Goal: Task Accomplishment & Management: Manage account settings

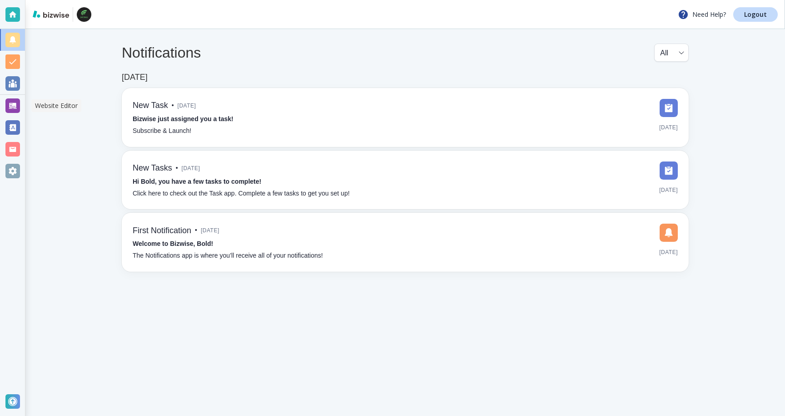
click at [7, 102] on div at bounding box center [12, 106] width 15 height 15
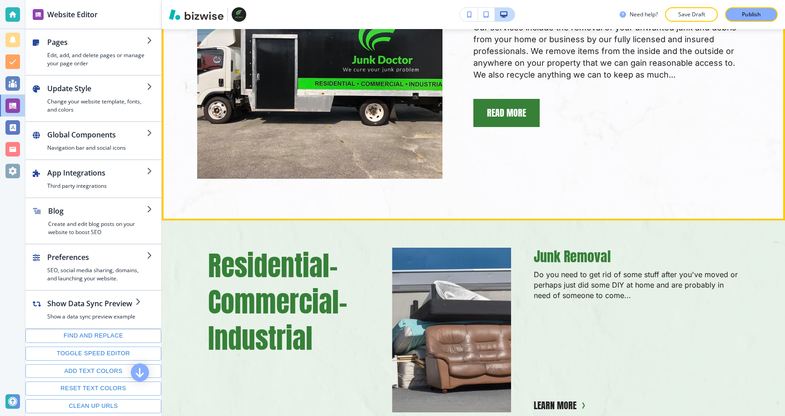
scroll to position [1211, 0]
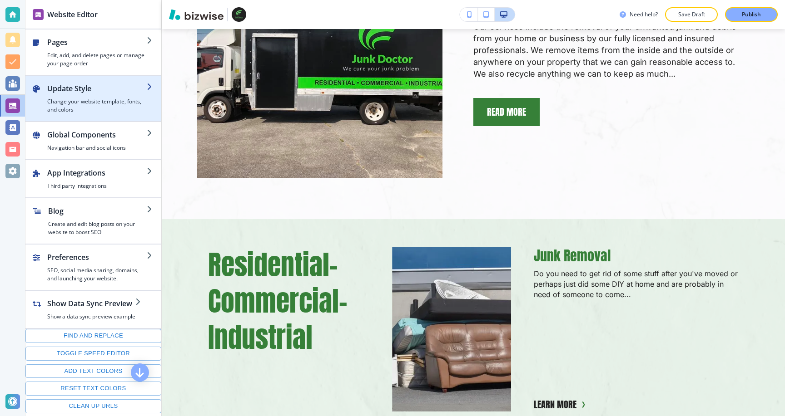
click at [87, 81] on div "button" at bounding box center [93, 79] width 136 height 7
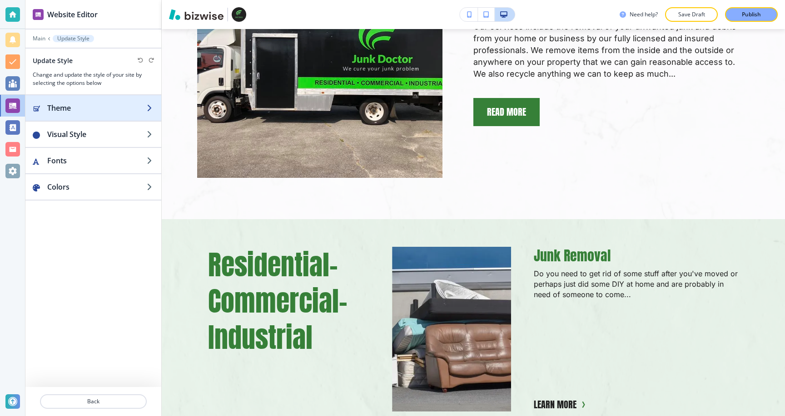
click at [92, 112] on h2 "Theme" at bounding box center [96, 108] width 99 height 11
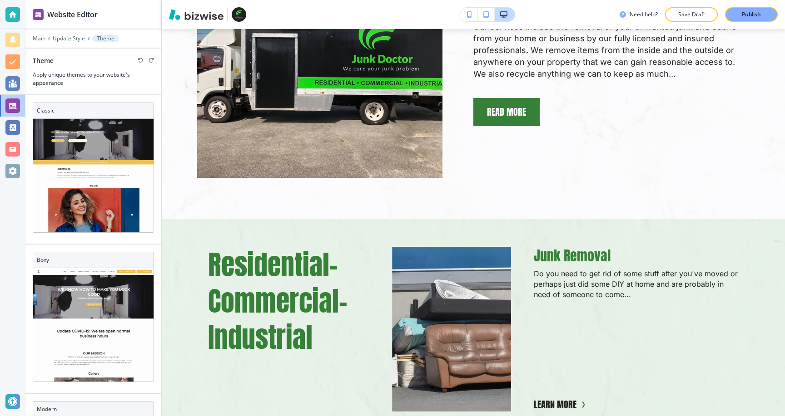
scroll to position [14, 0]
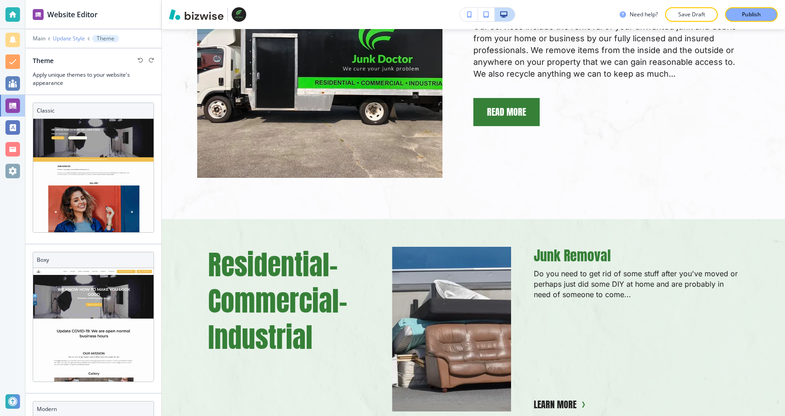
click at [72, 39] on p "Update Style" at bounding box center [69, 38] width 32 height 6
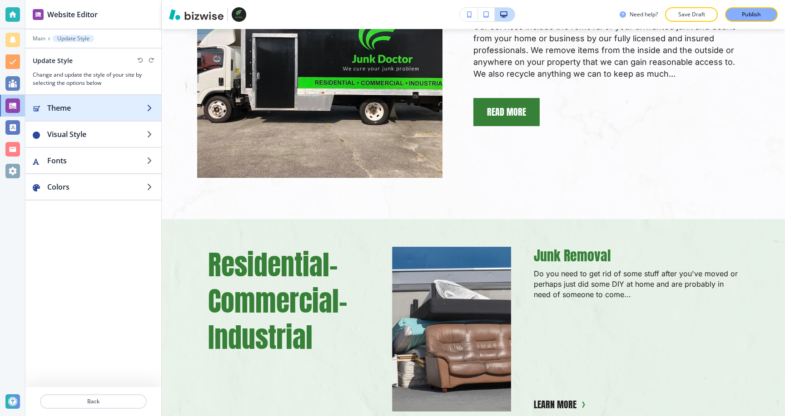
click at [69, 115] on div "button" at bounding box center [93, 117] width 136 height 7
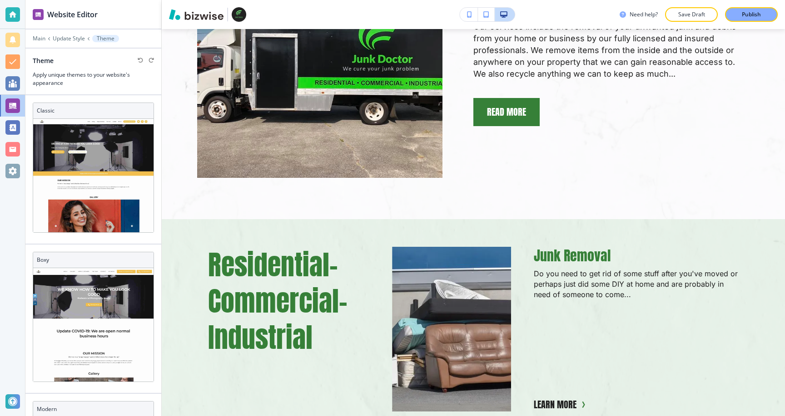
scroll to position [0, 0]
click at [76, 38] on p "Update Style" at bounding box center [69, 38] width 32 height 6
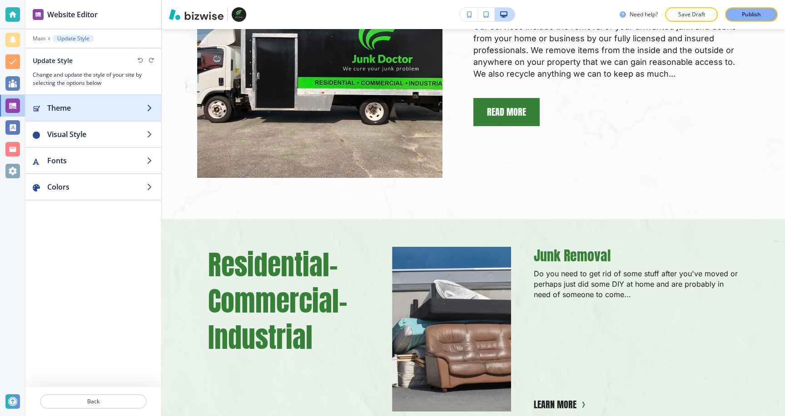
click at [62, 109] on h2 "Theme" at bounding box center [96, 108] width 99 height 11
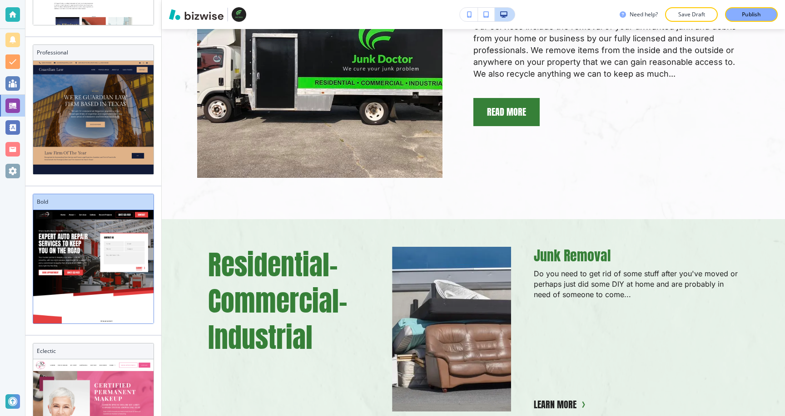
scroll to position [511, 0]
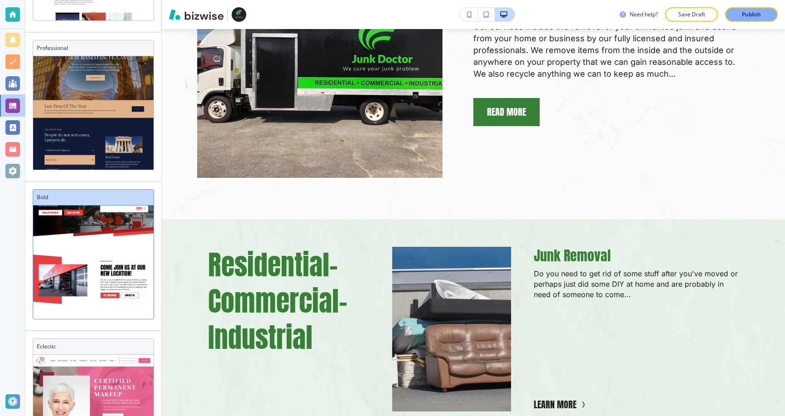
scroll to position [0, 0]
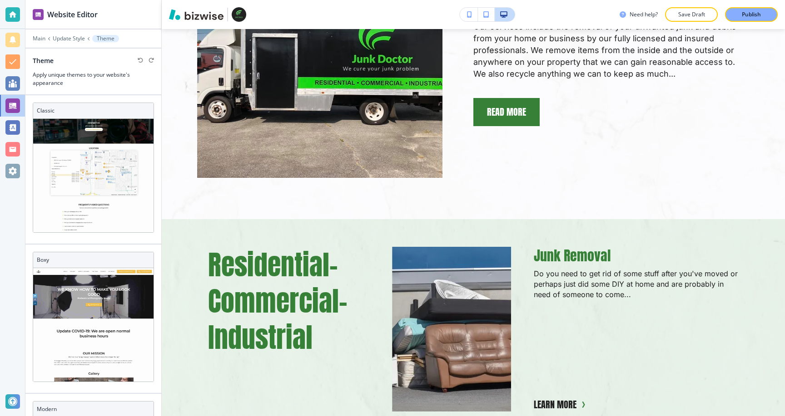
click at [71, 35] on div "Main Update Style Theme" at bounding box center [93, 38] width 121 height 7
click at [69, 36] on p "Update Style" at bounding box center [69, 38] width 32 height 6
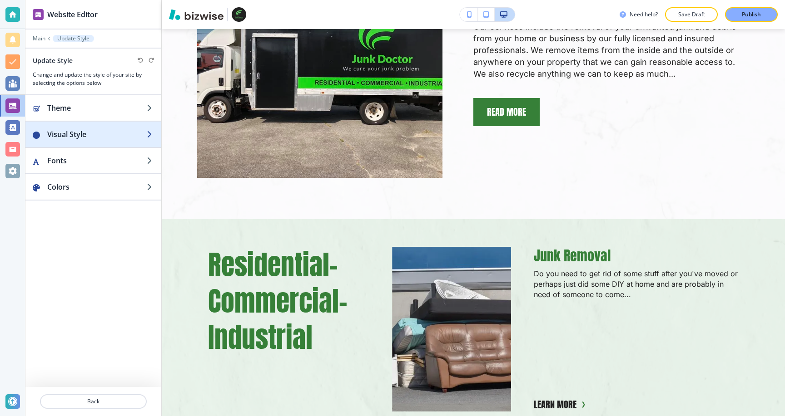
click at [82, 137] on h2 "Visual Style" at bounding box center [96, 134] width 99 height 11
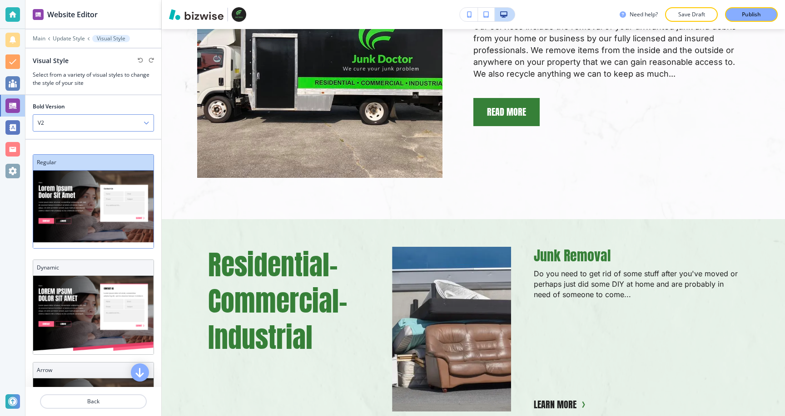
click at [82, 126] on div "V2" at bounding box center [93, 123] width 120 height 16
click at [66, 139] on h4 "V1" at bounding box center [93, 139] width 111 height 8
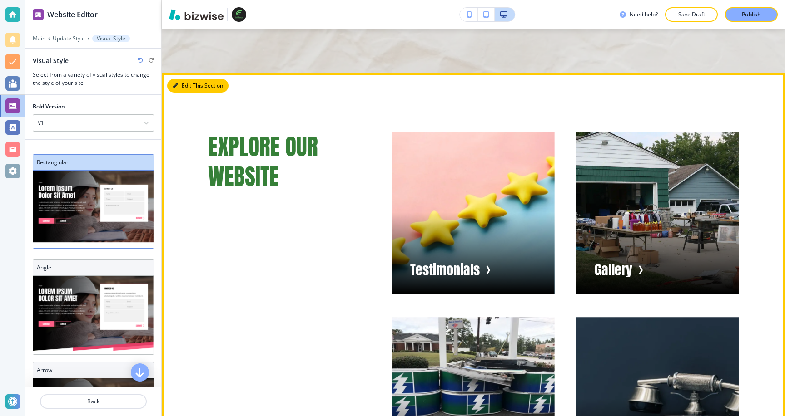
click at [185, 93] on button "Edit This Section" at bounding box center [197, 86] width 61 height 14
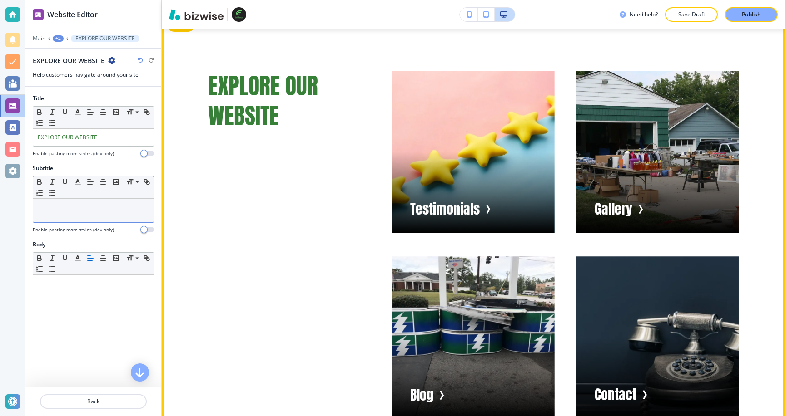
scroll to position [3554, 0]
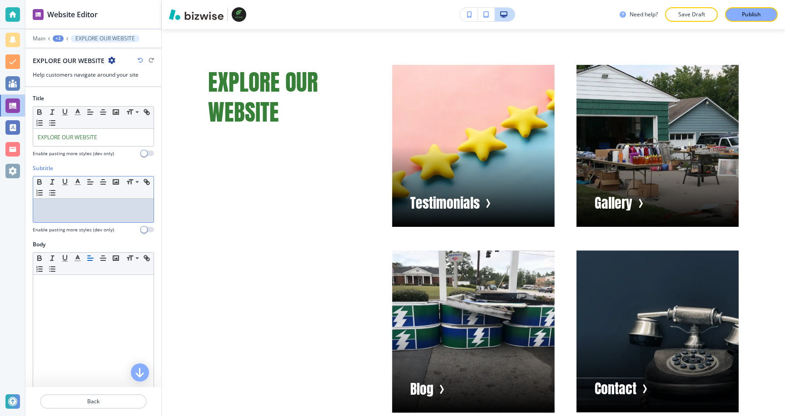
click at [103, 217] on div at bounding box center [93, 211] width 120 height 24
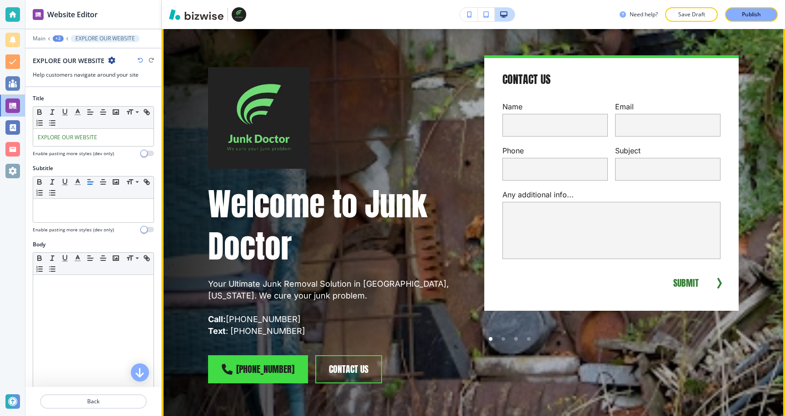
scroll to position [0, 0]
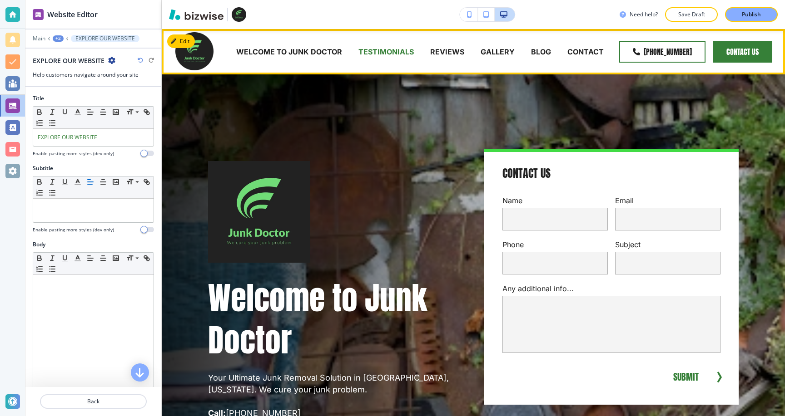
click at [408, 50] on p "TESTIMONIALS" at bounding box center [385, 52] width 55 height 12
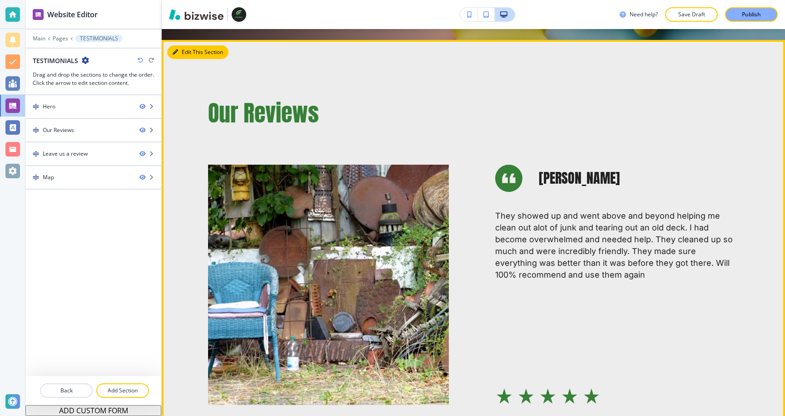
click at [189, 53] on button "Edit This Section" at bounding box center [197, 52] width 61 height 14
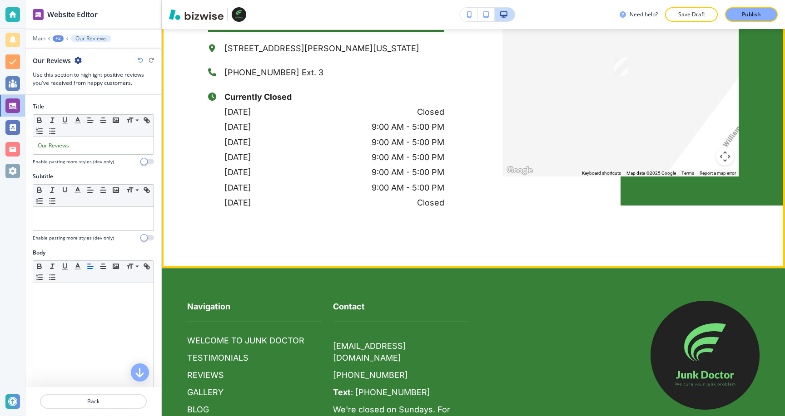
scroll to position [3338, 0]
